Goal: Contribute content

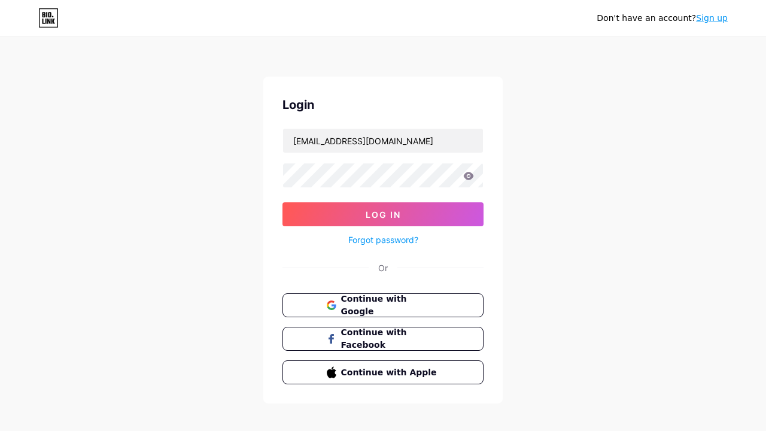
click at [350, 205] on button "Log In" at bounding box center [383, 214] width 201 height 24
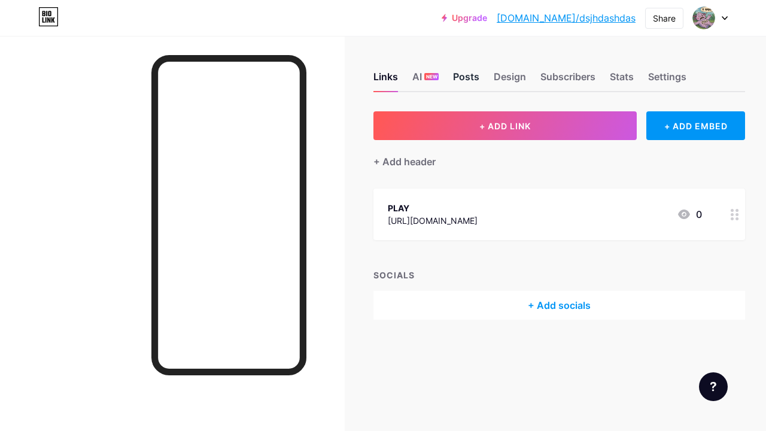
click at [472, 86] on div "Posts" at bounding box center [466, 80] width 26 height 22
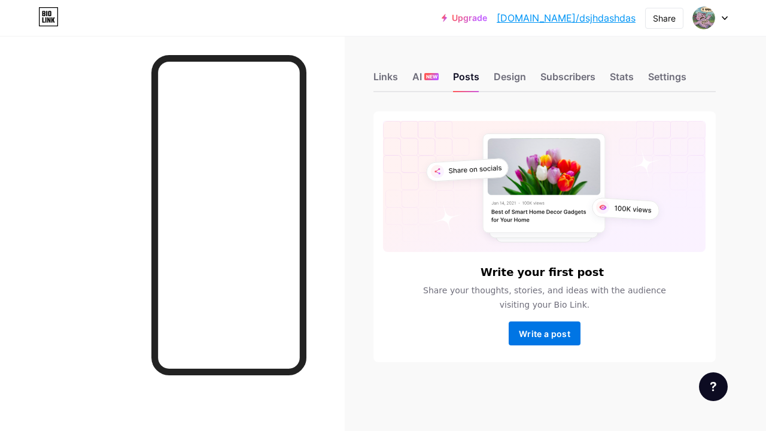
click at [554, 342] on button "Write a post" at bounding box center [545, 333] width 72 height 24
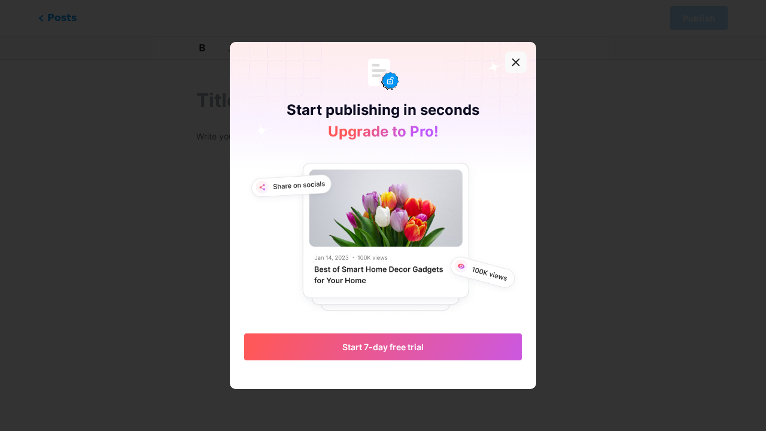
click at [520, 60] on icon at bounding box center [516, 62] width 10 height 10
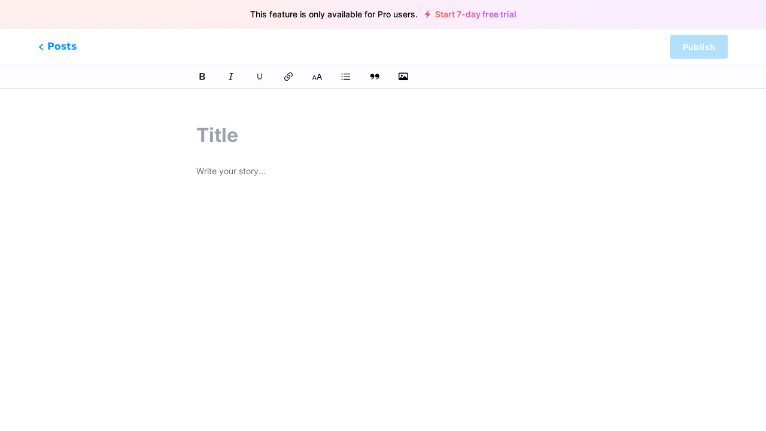
click at [402, 167] on p at bounding box center [383, 172] width 374 height 17
